Goal: Navigation & Orientation: Find specific page/section

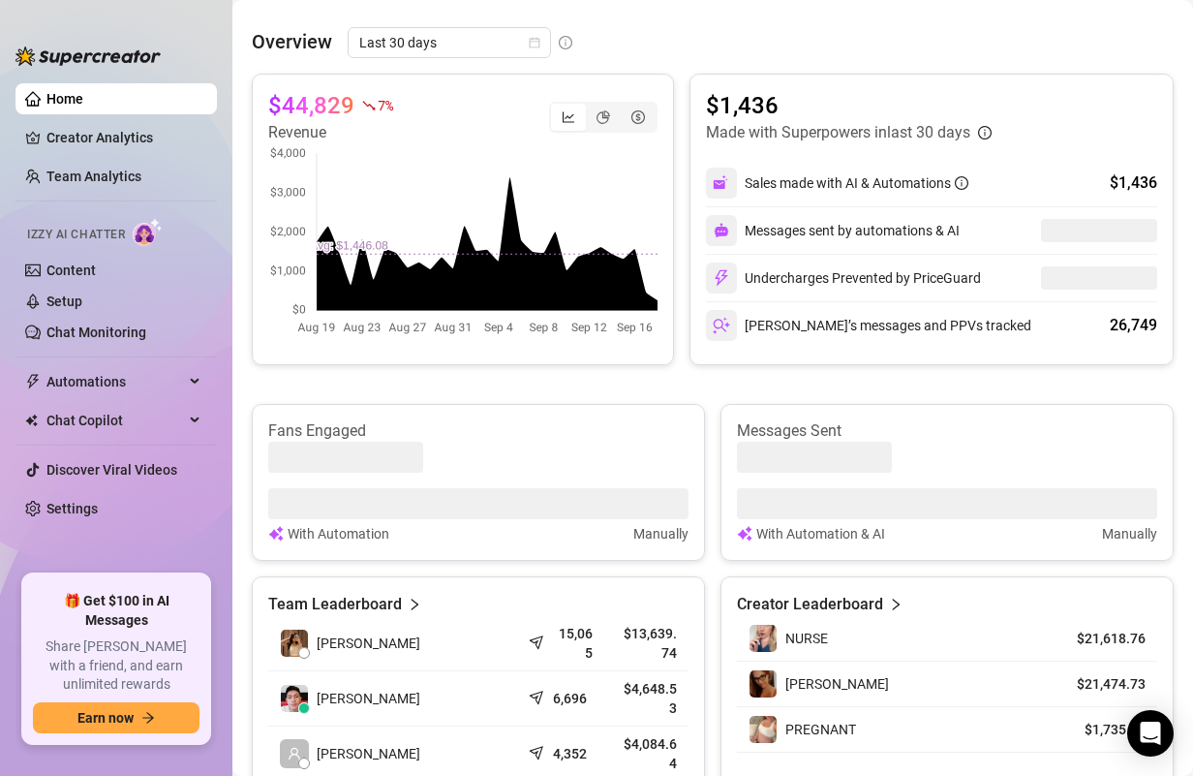
scroll to position [453, 0]
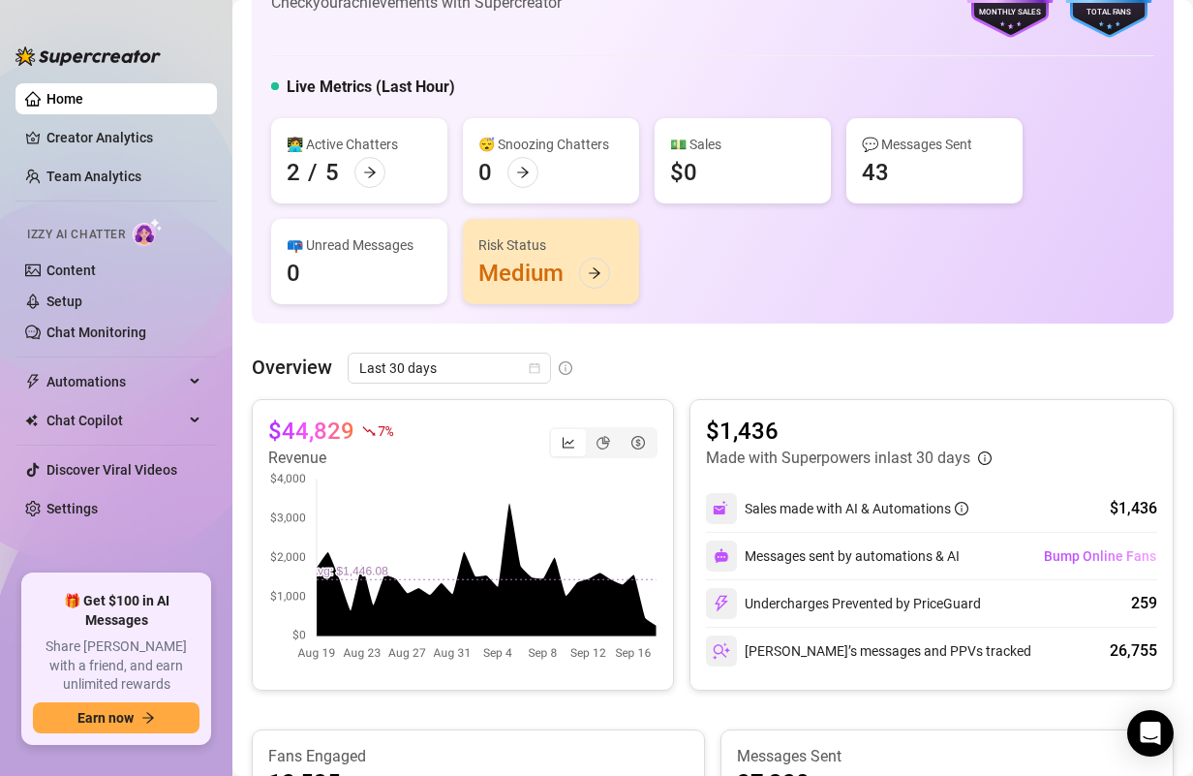
scroll to position [98, 0]
